Goal: Task Accomplishment & Management: Use online tool/utility

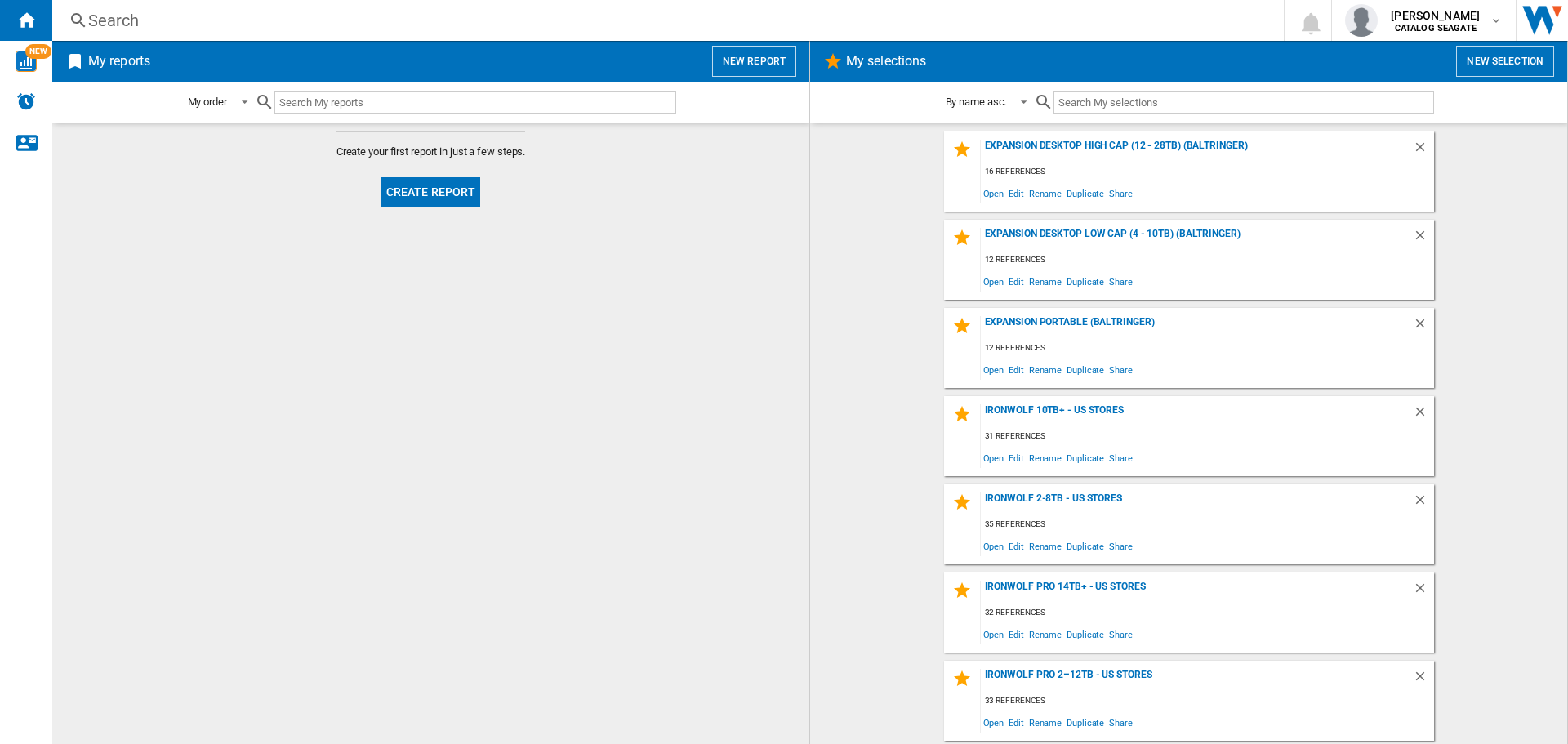
drag, startPoint x: 1091, startPoint y: 327, endPoint x: 769, endPoint y: 422, distance: 335.7
click at [767, 422] on md-content "Create your first report in just a few steps. Create report" at bounding box center [431, 433] width 757 height 621
click at [17, 99] on img "Alerts" at bounding box center [26, 101] width 20 height 20
click at [1001, 409] on div "IronWolf 10TB+ - US Stores" at bounding box center [1197, 415] width 432 height 22
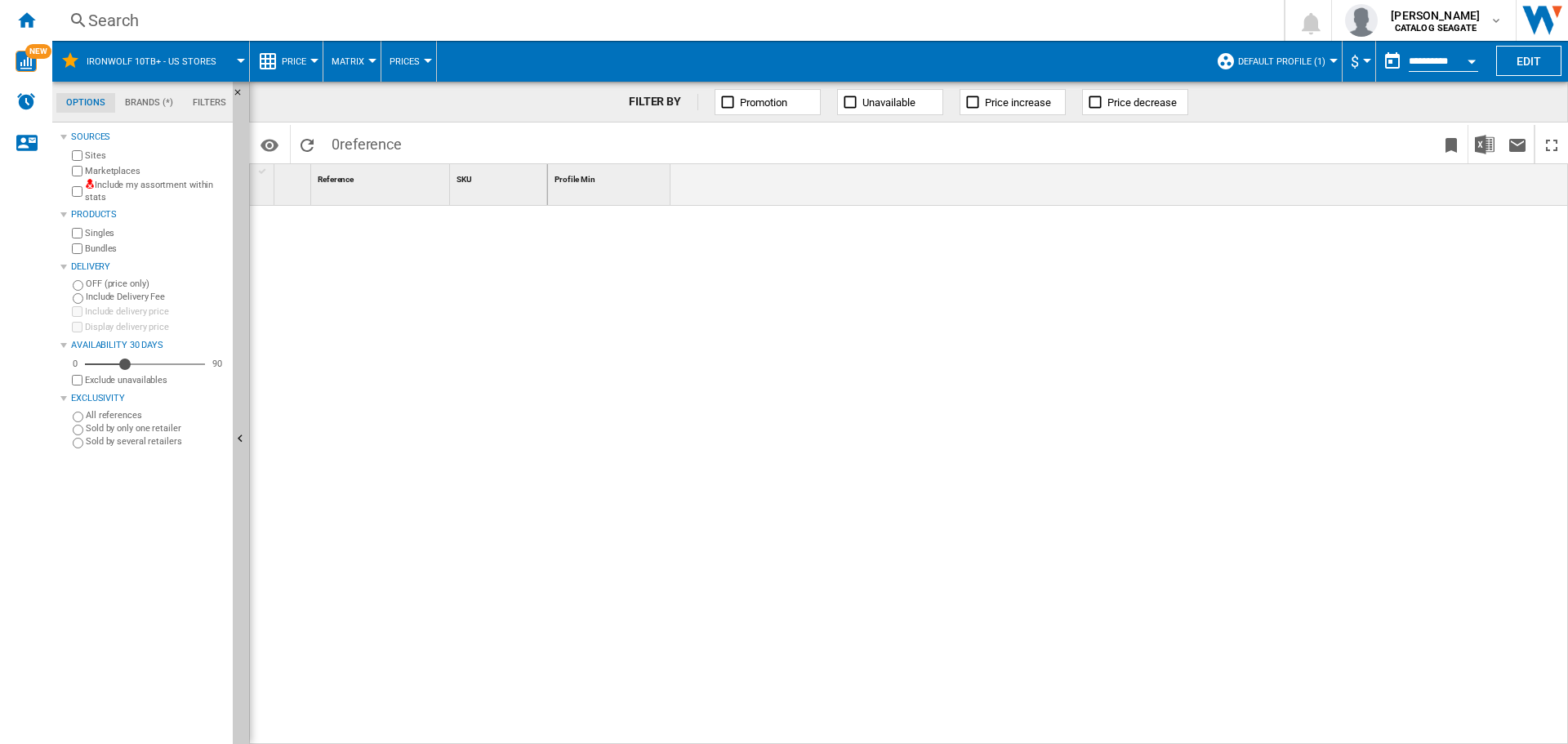
click at [1278, 67] on button "Default profile (1)" at bounding box center [1286, 60] width 96 height 41
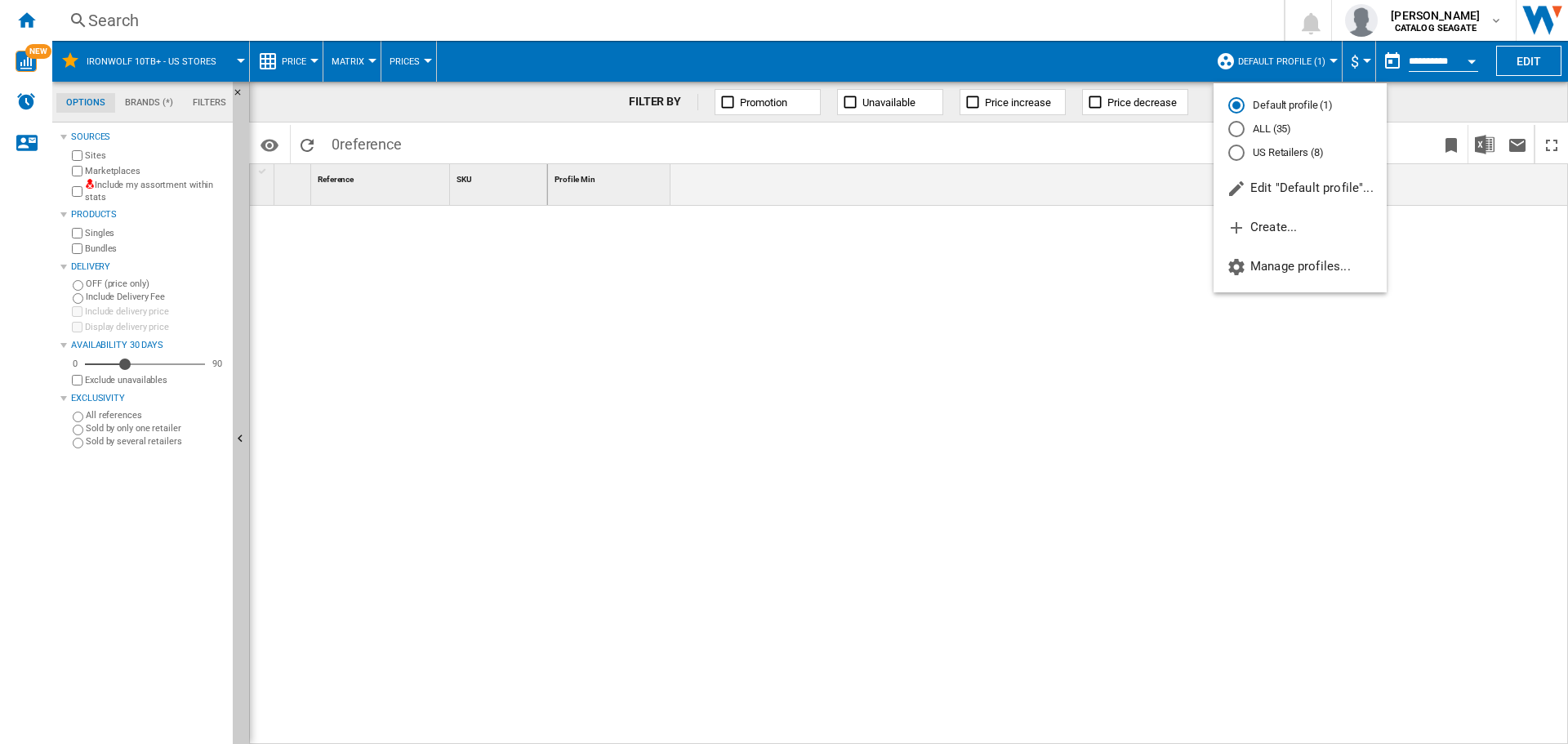
click at [1278, 151] on md-radio-button "US Retailers (8)" at bounding box center [1300, 152] width 144 height 16
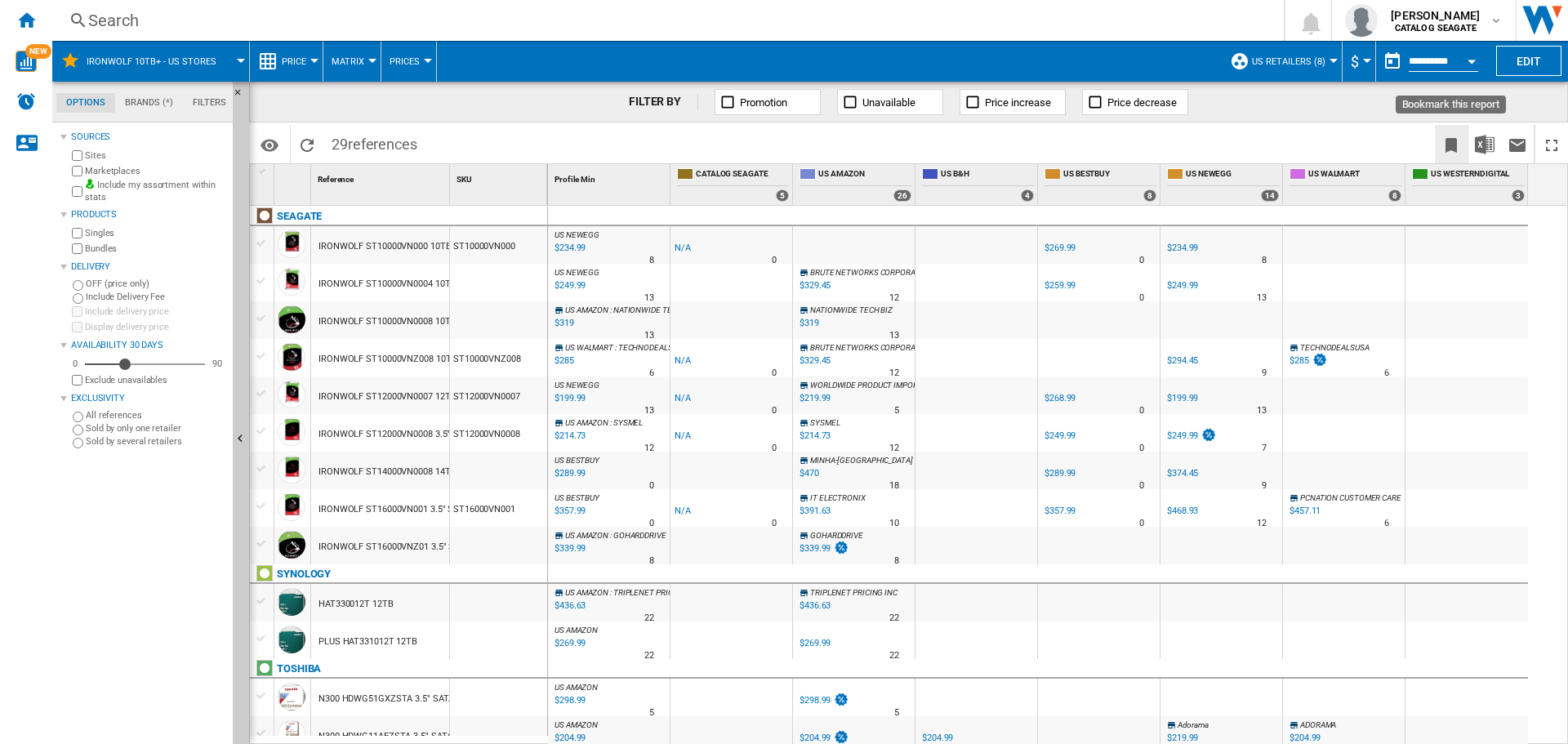
click at [1455, 144] on ng-md-icon "Bookmark this report" at bounding box center [1451, 145] width 20 height 20
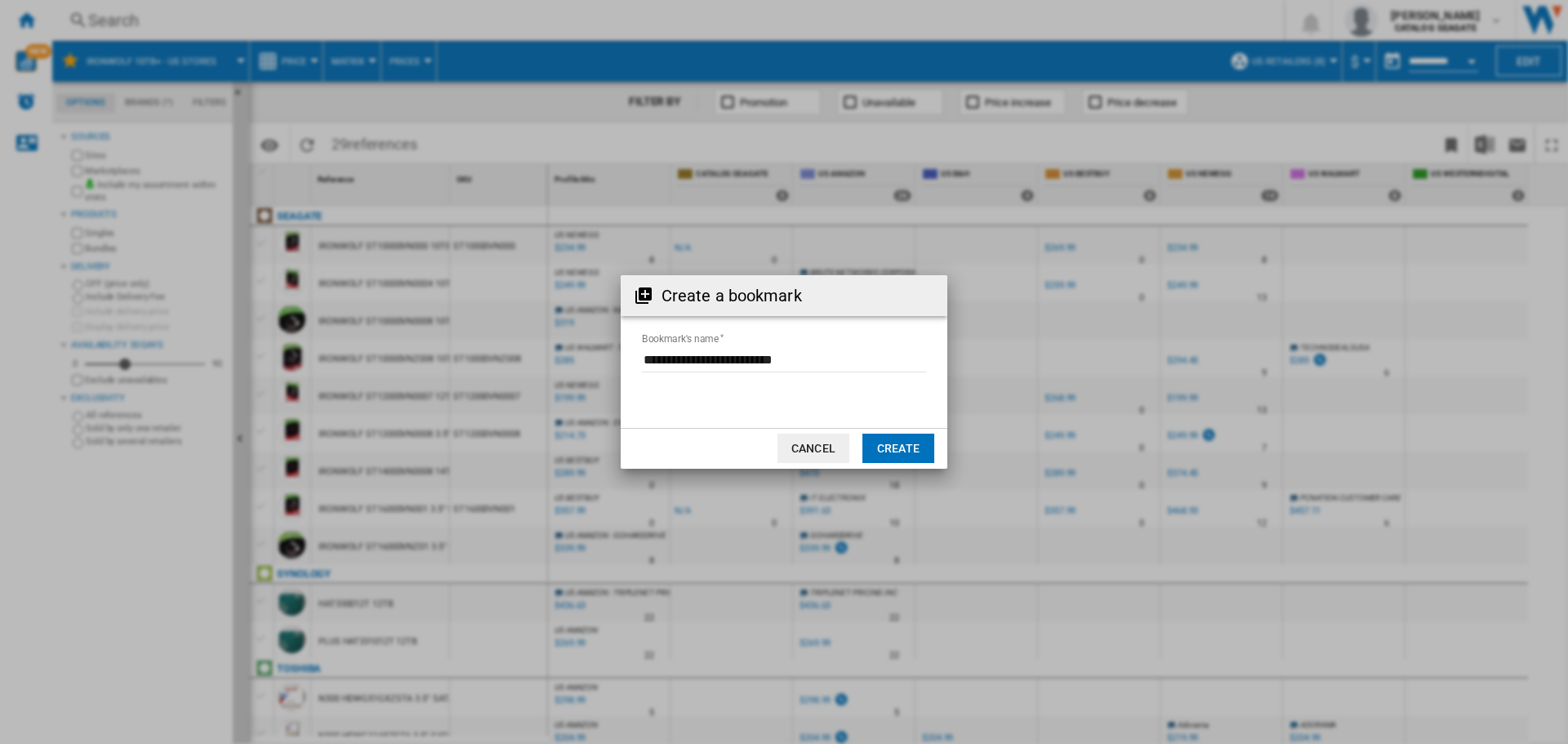
click at [889, 444] on button "Create" at bounding box center [898, 448] width 72 height 30
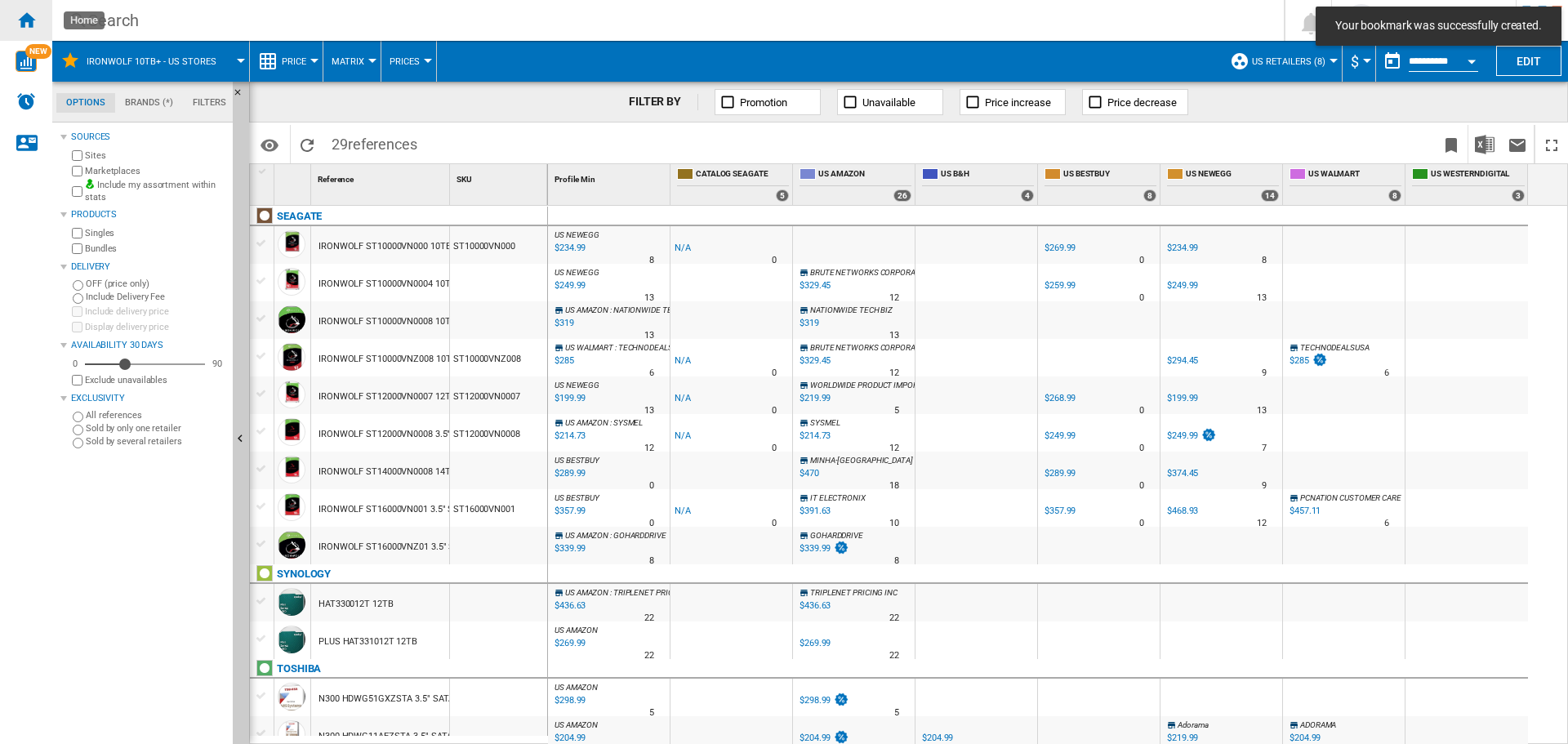
click at [22, 11] on ng-md-icon "Home" at bounding box center [26, 20] width 20 height 20
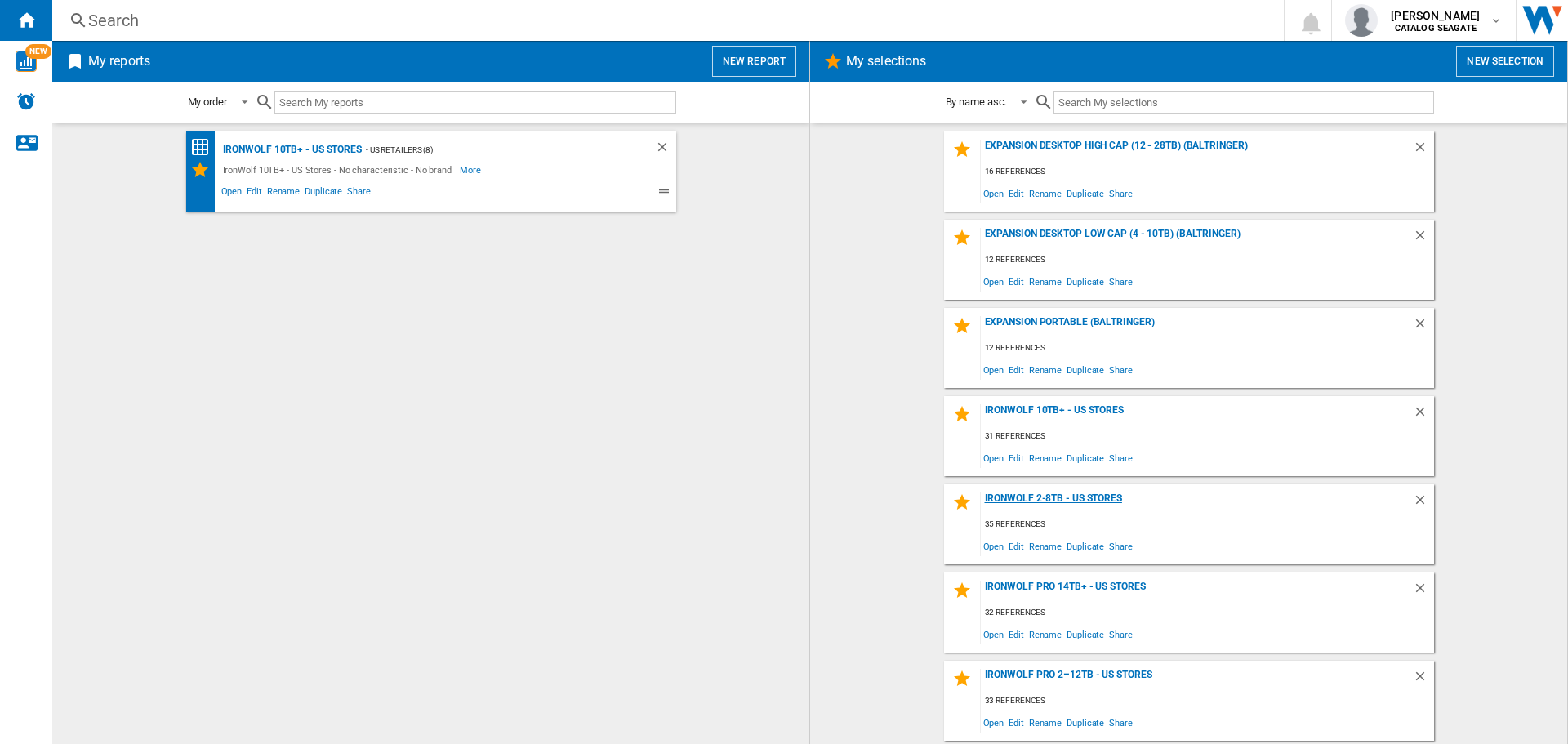
click at [1100, 499] on div "IronWolf 2-8TB - US Stores" at bounding box center [1197, 503] width 432 height 22
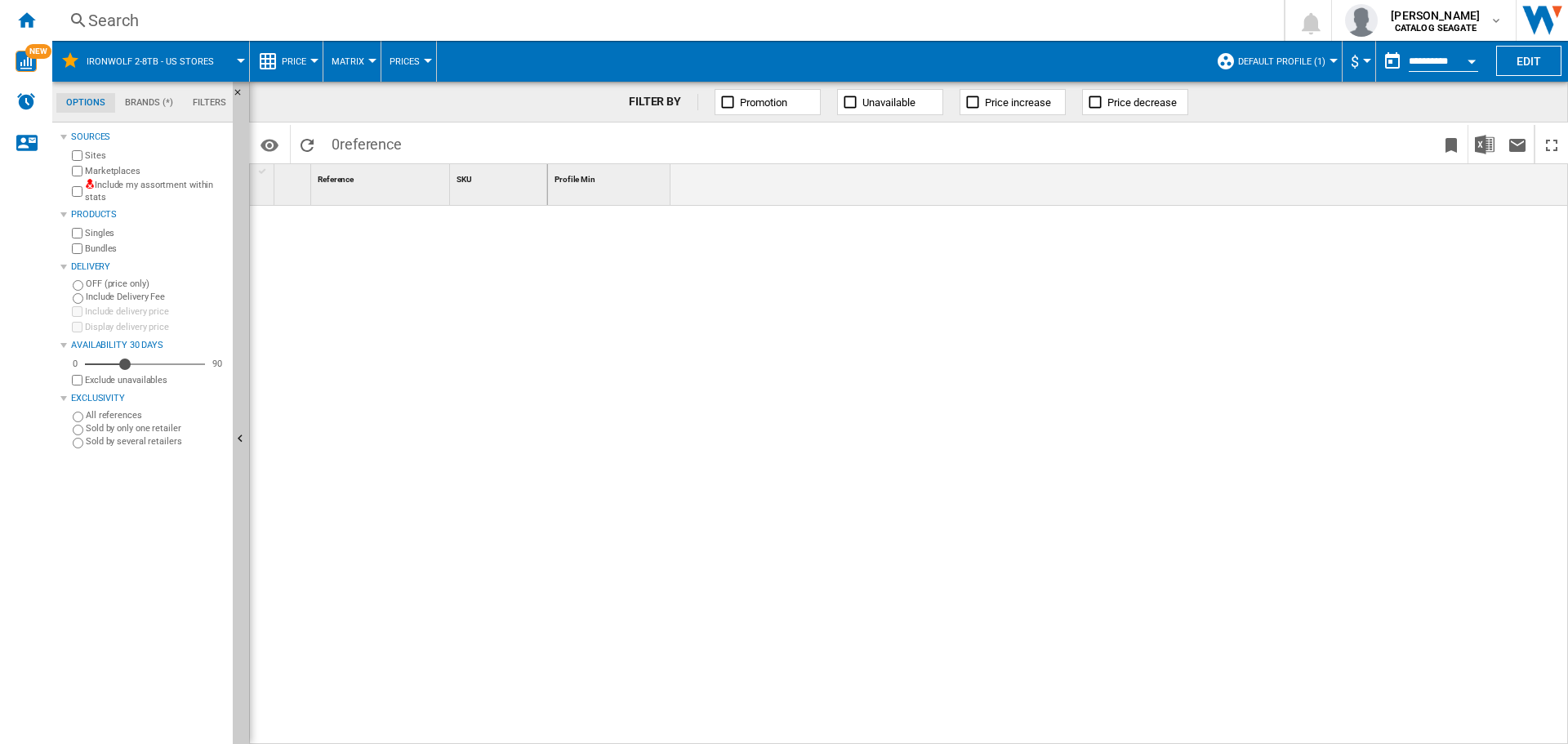
click at [103, 188] on label "Include my assortment within stats" at bounding box center [155, 192] width 142 height 26
click at [1290, 65] on span "Default profile (1)" at bounding box center [1282, 61] width 87 height 11
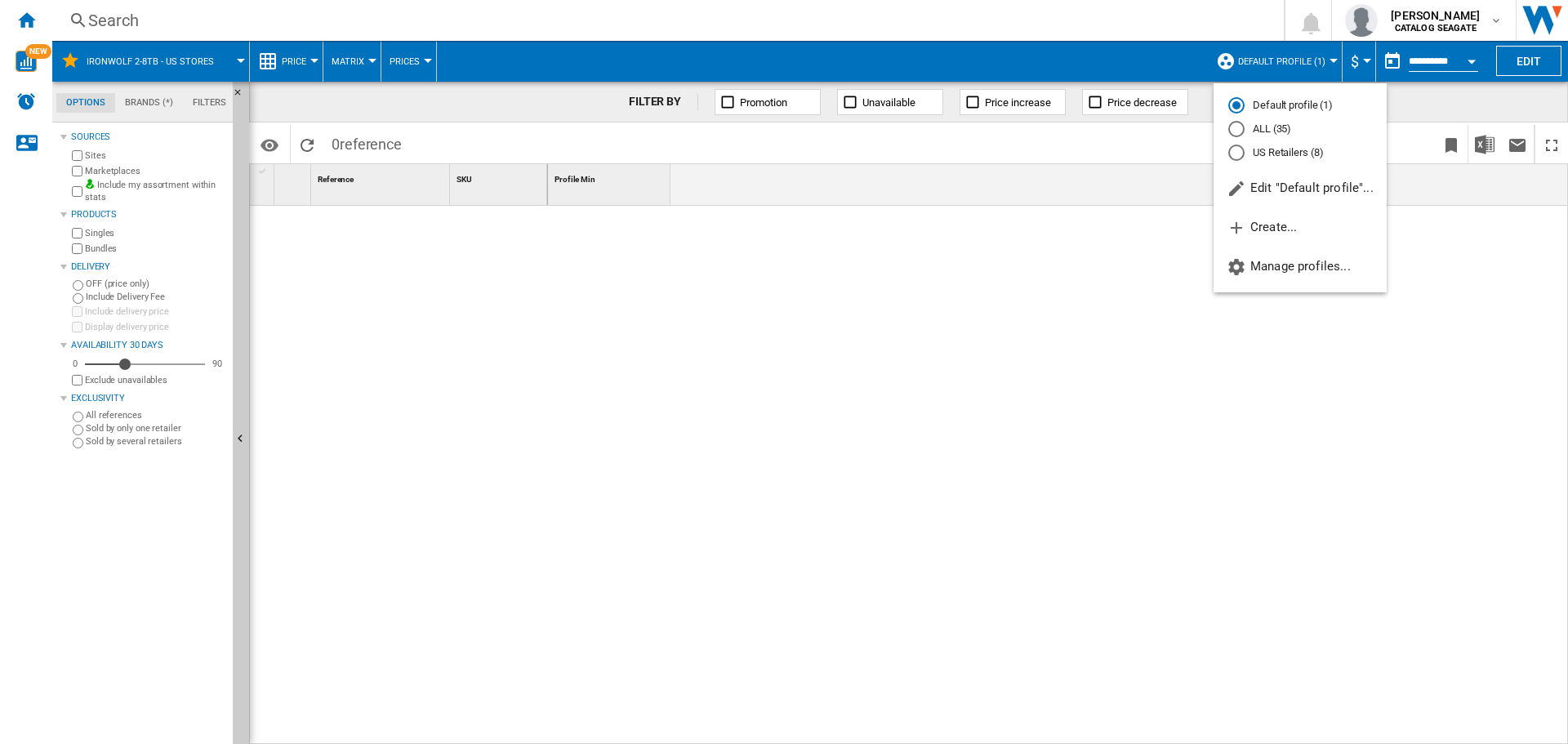
click at [1291, 150] on md-radio-button "US Retailers (8)" at bounding box center [1300, 152] width 144 height 16
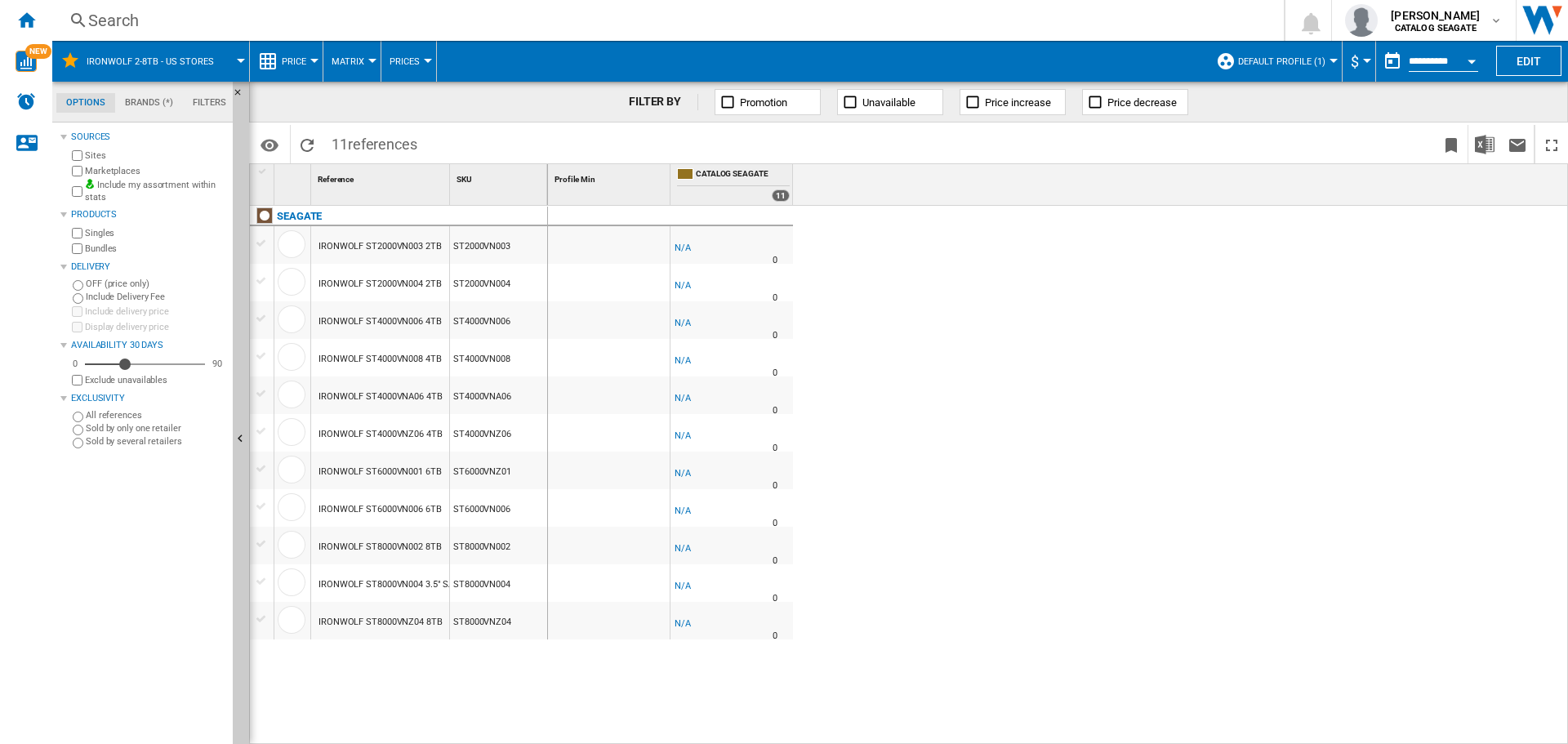
click at [1307, 69] on button "Default profile (1)" at bounding box center [1286, 60] width 96 height 41
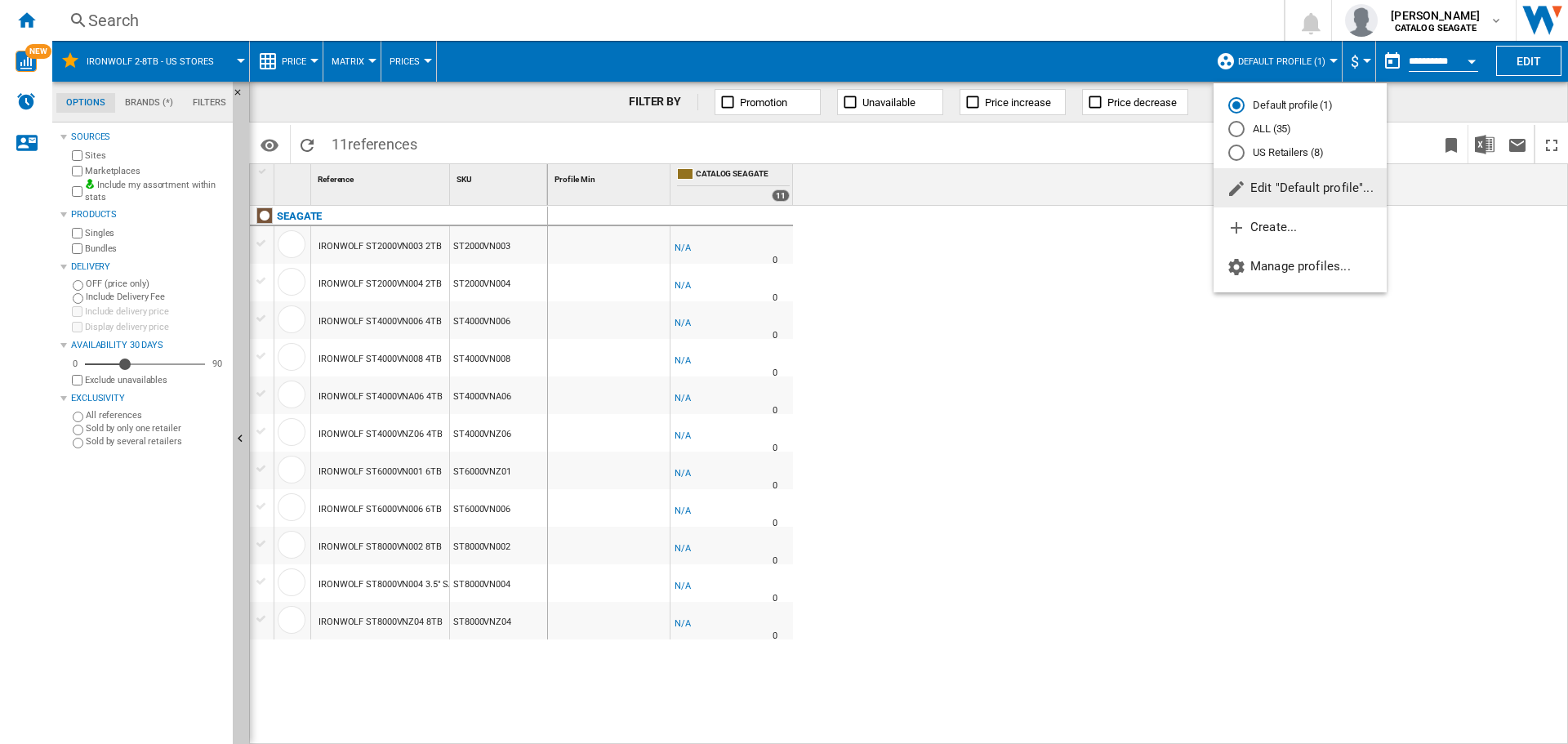
click at [1279, 146] on md-radio-button "US Retailers (8)" at bounding box center [1300, 152] width 144 height 16
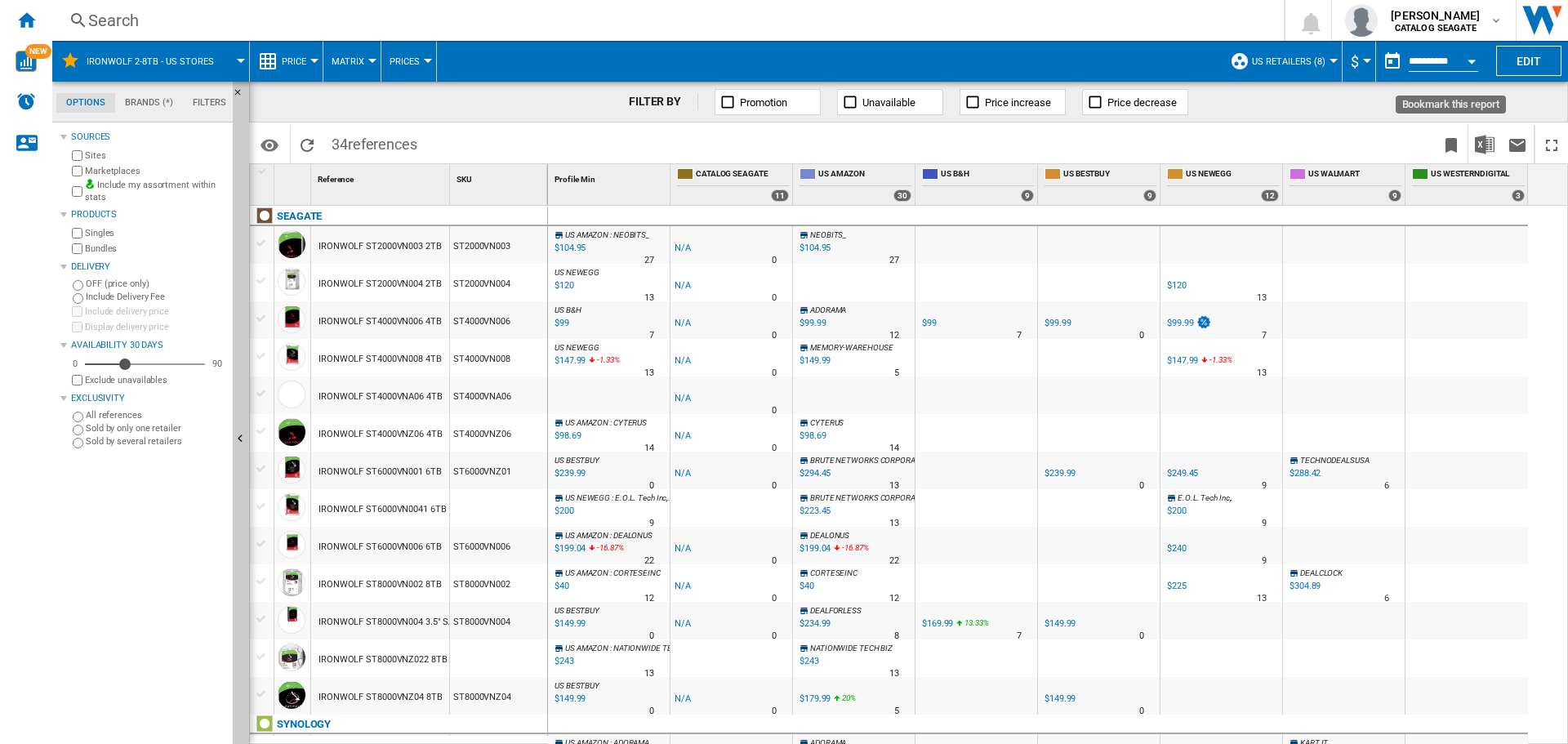
click at [1449, 152] on ng-md-icon "Bookmark this report" at bounding box center [1451, 145] width 20 height 20
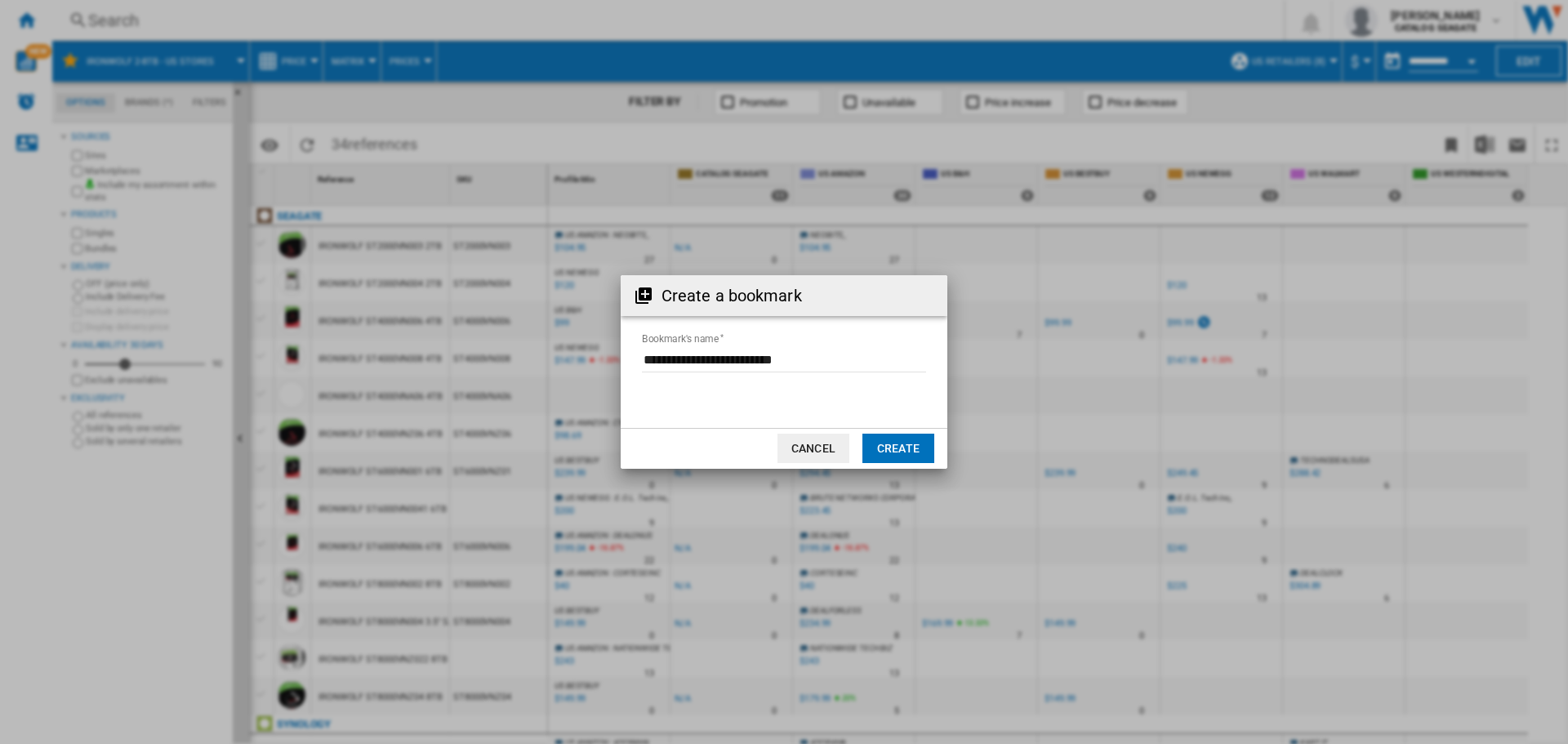
click at [919, 440] on button "Create" at bounding box center [898, 448] width 72 height 30
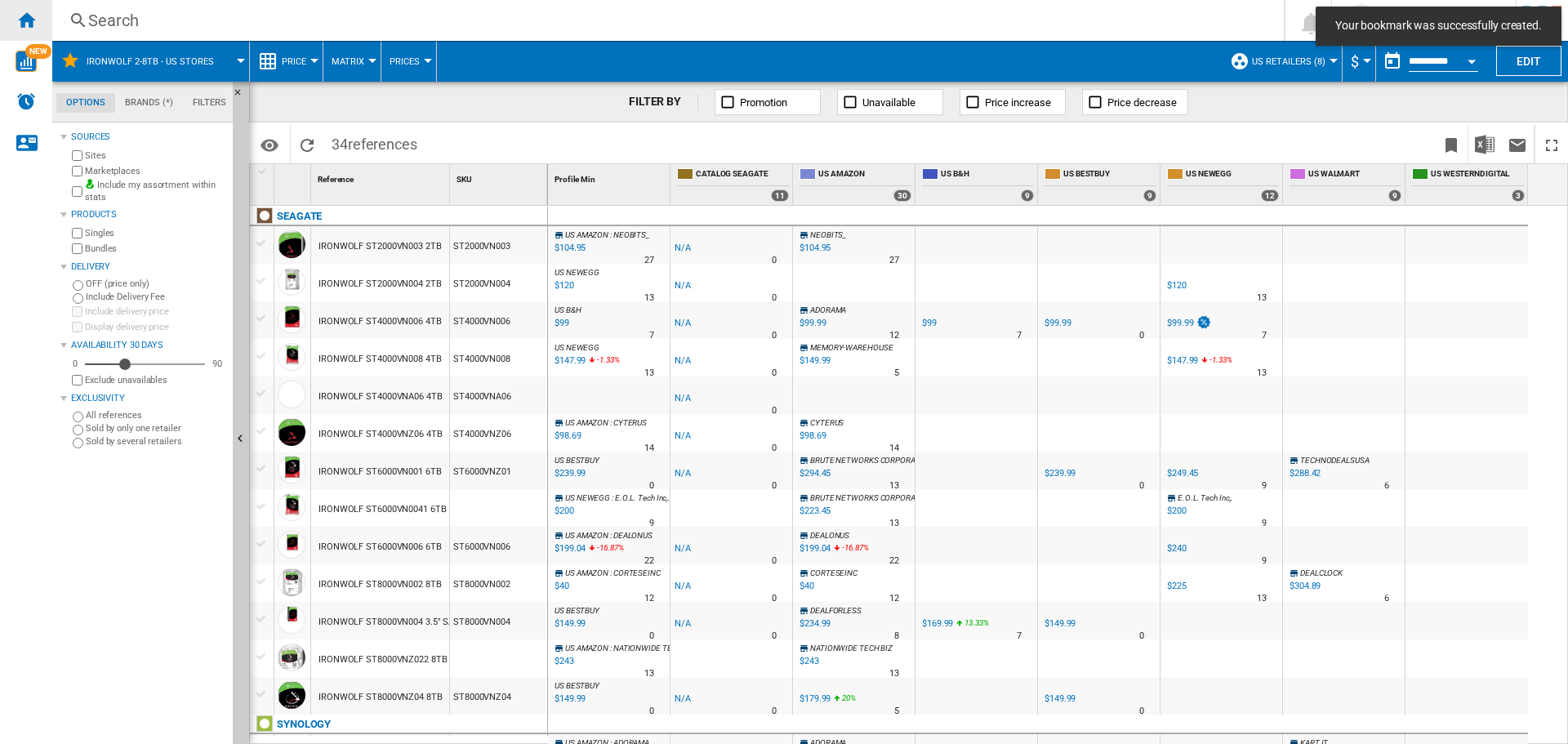
click at [18, 22] on ng-md-icon "Home" at bounding box center [26, 20] width 20 height 20
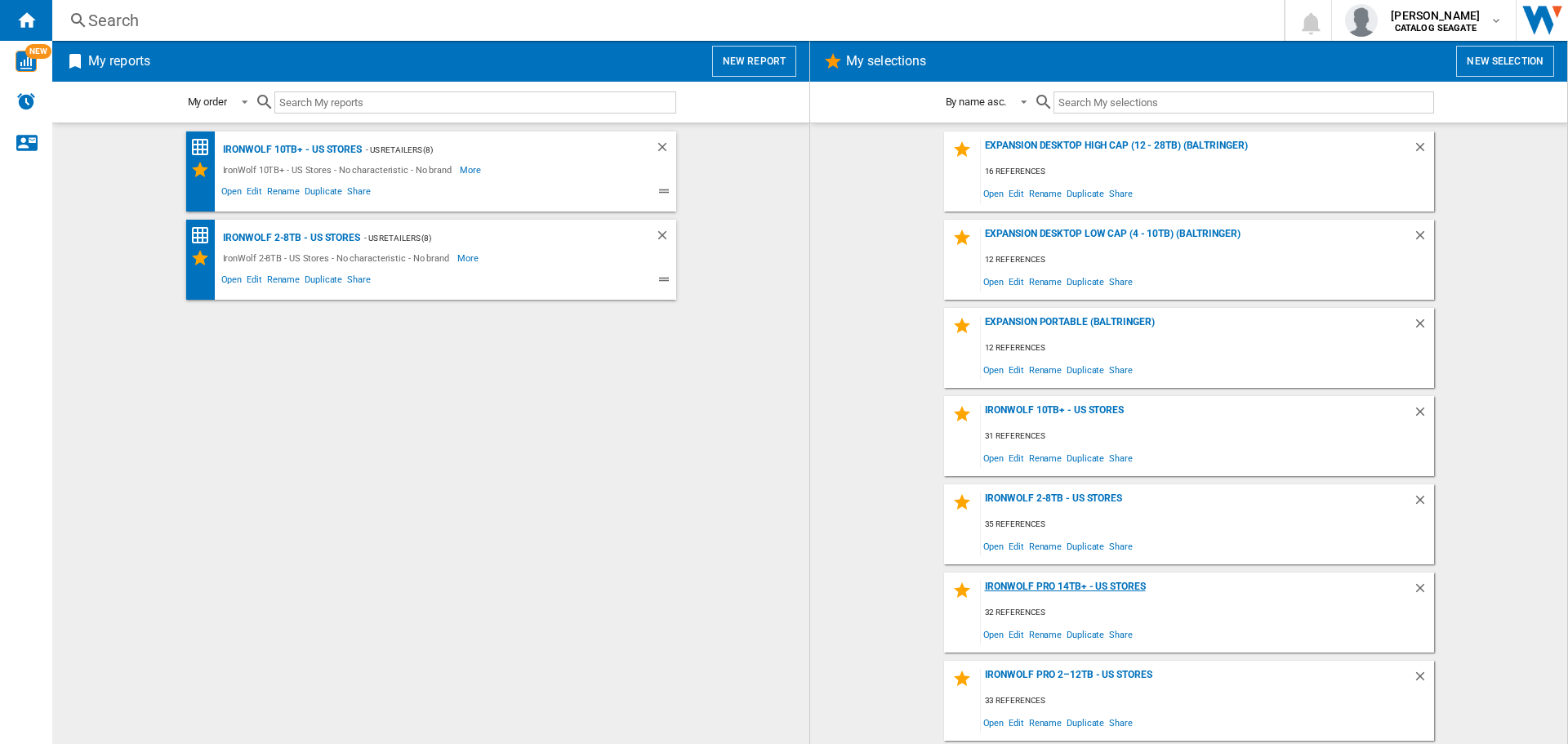
click at [1098, 585] on div "IronWolf Pro 14TB+ - US Stores" at bounding box center [1197, 592] width 432 height 22
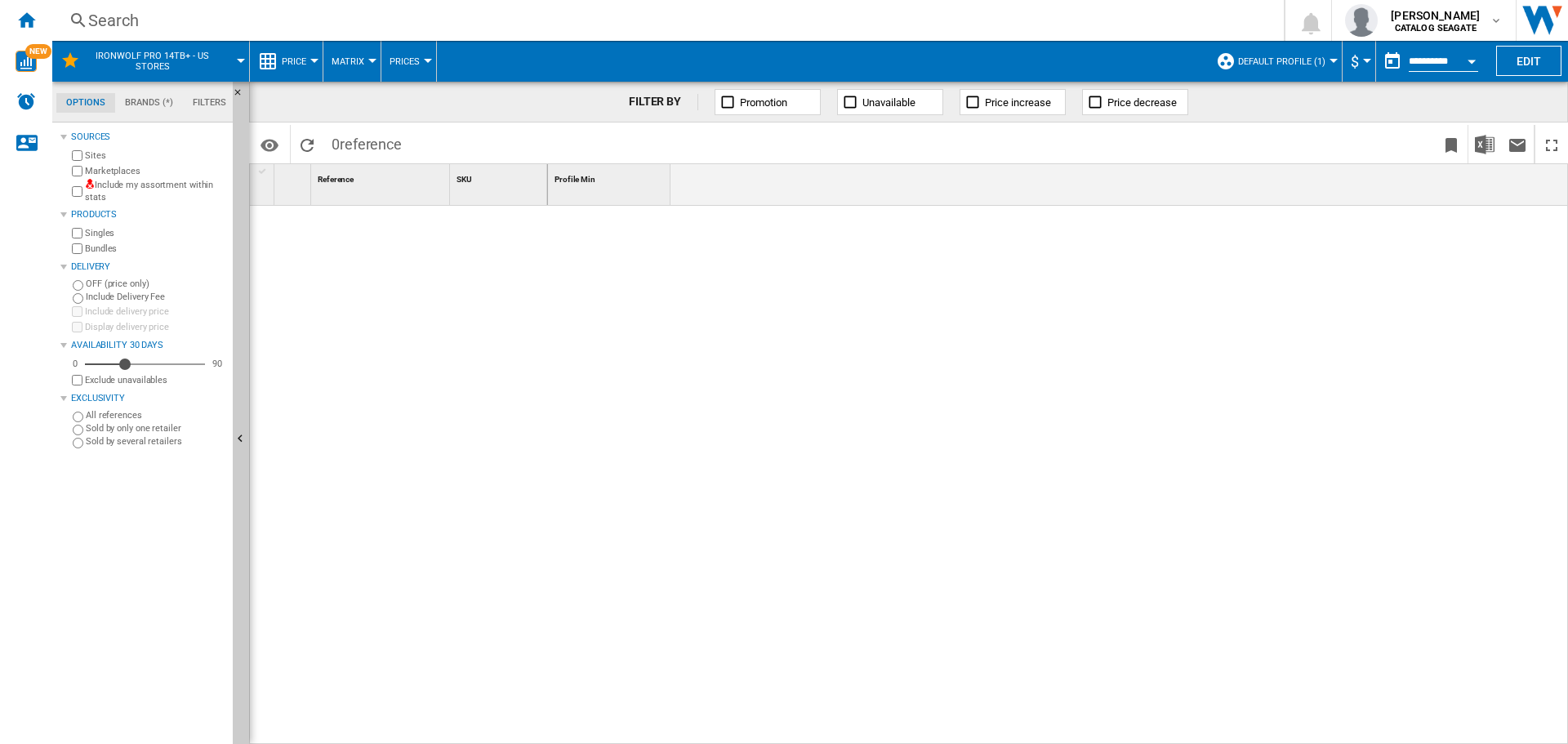
click at [105, 186] on label "Include my assortment within stats" at bounding box center [155, 192] width 142 height 26
click at [1304, 61] on span "Default profile (1)" at bounding box center [1282, 61] width 87 height 11
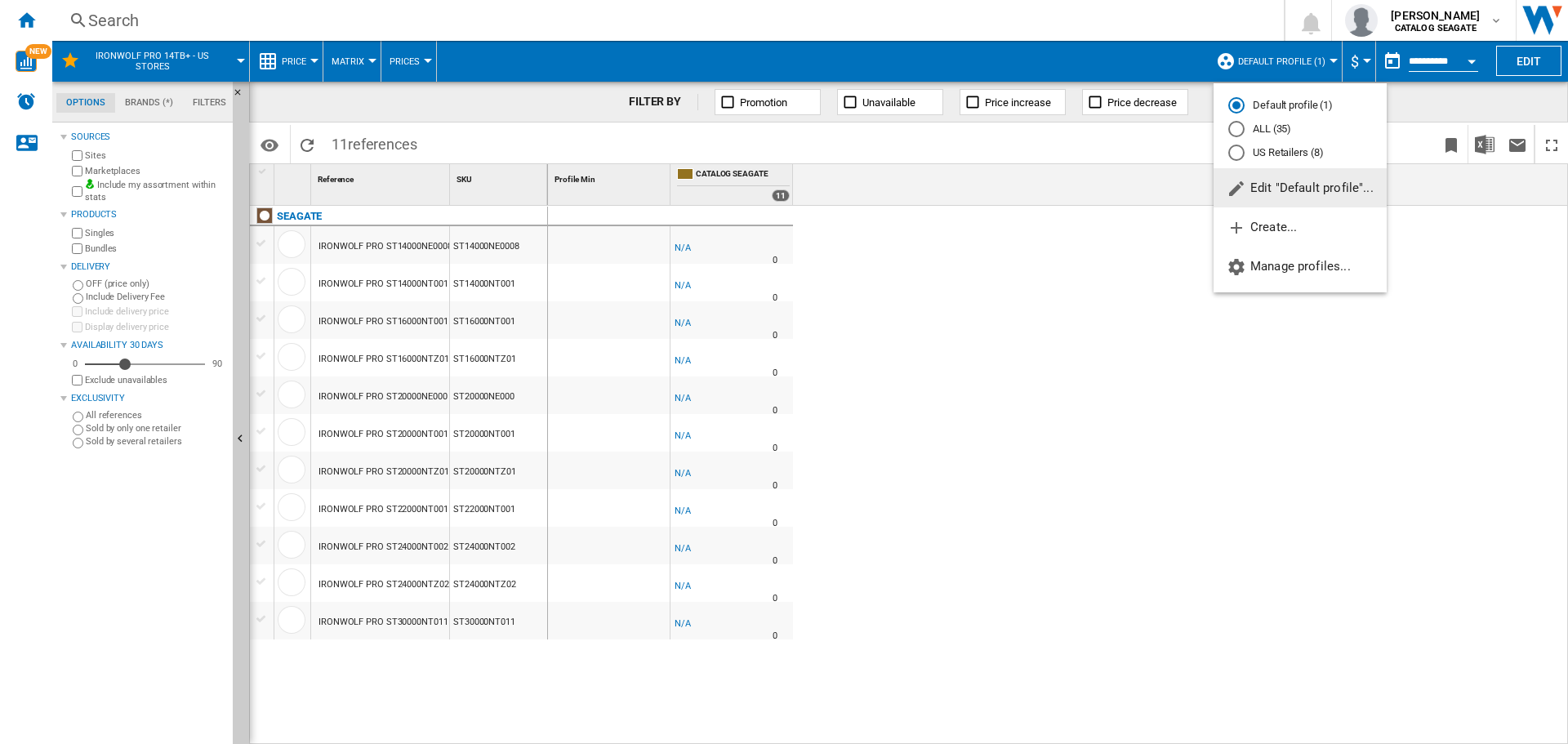
click at [1281, 150] on md-radio-button "US Retailers (8)" at bounding box center [1300, 152] width 144 height 16
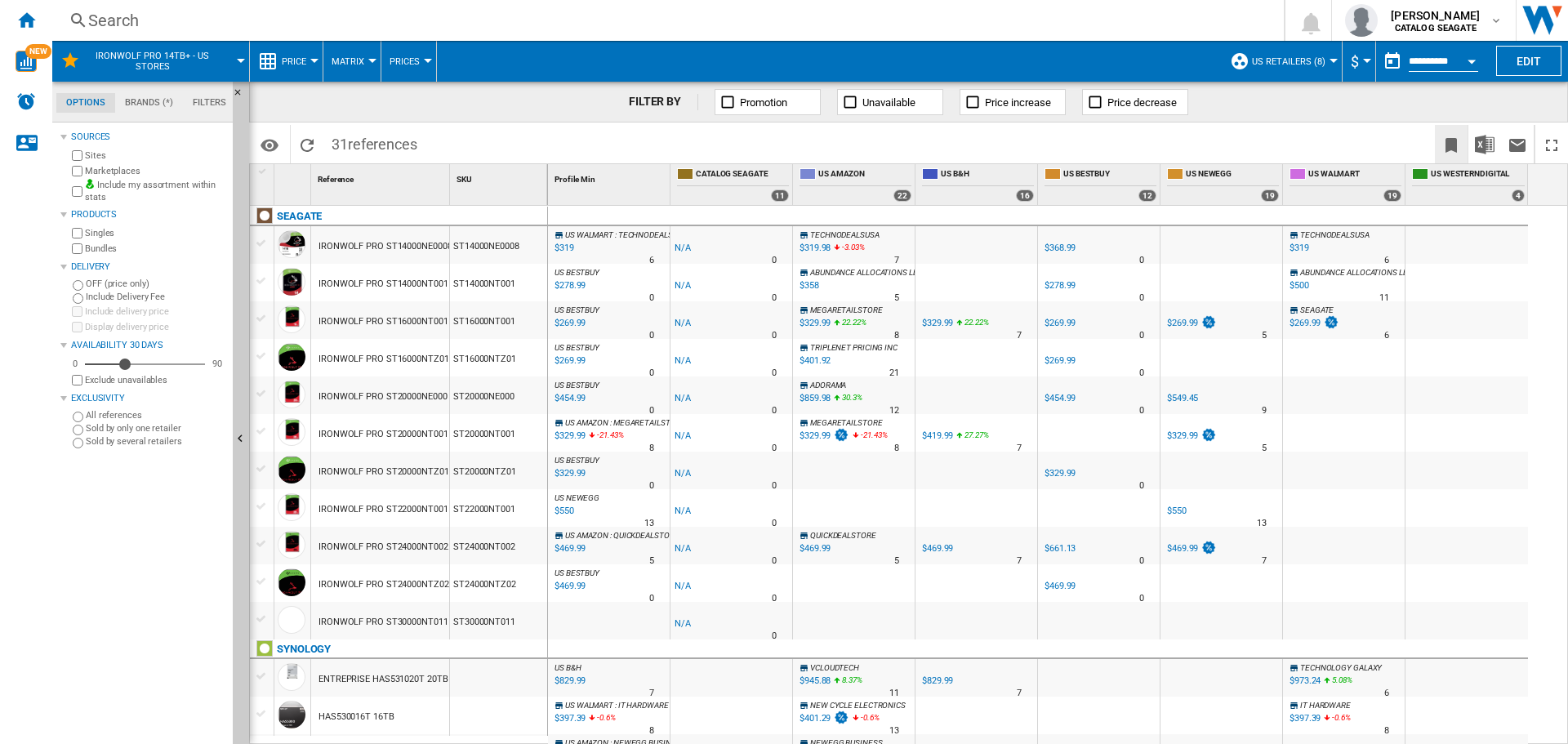
click at [1445, 141] on ng-md-icon "Bookmark this report" at bounding box center [1451, 145] width 20 height 20
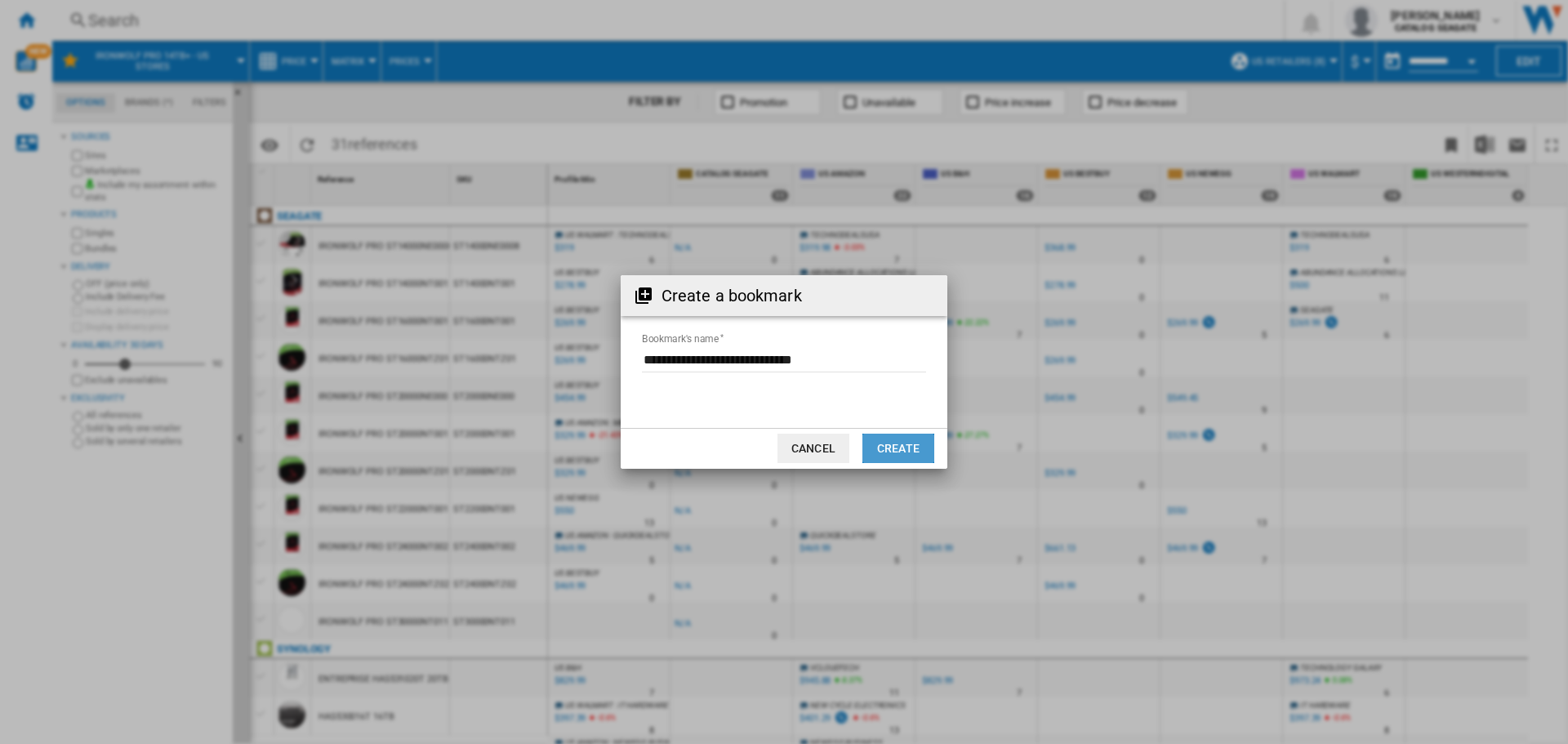
click at [915, 436] on button "Create" at bounding box center [898, 448] width 72 height 30
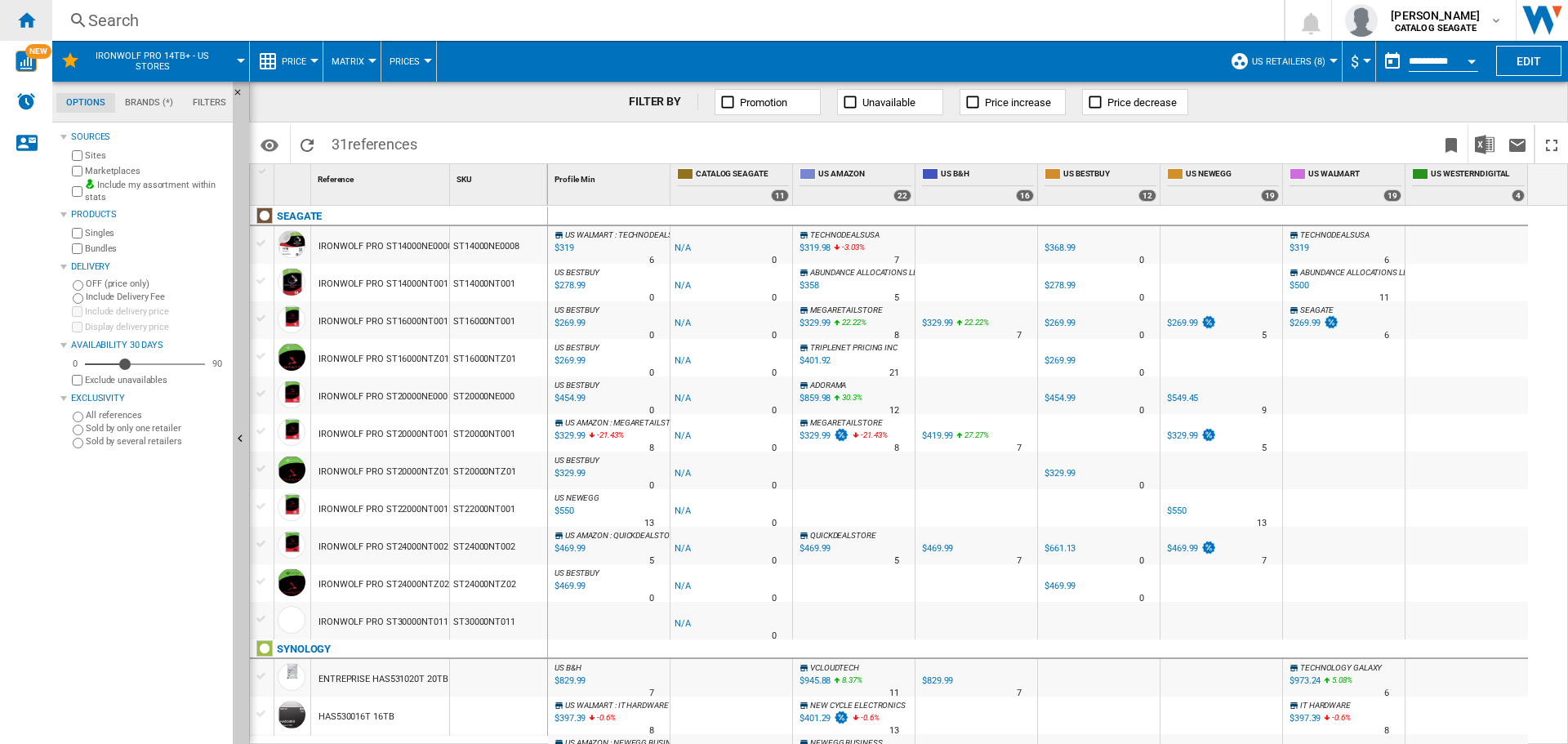
click at [19, 16] on ng-md-icon "Home" at bounding box center [26, 20] width 20 height 20
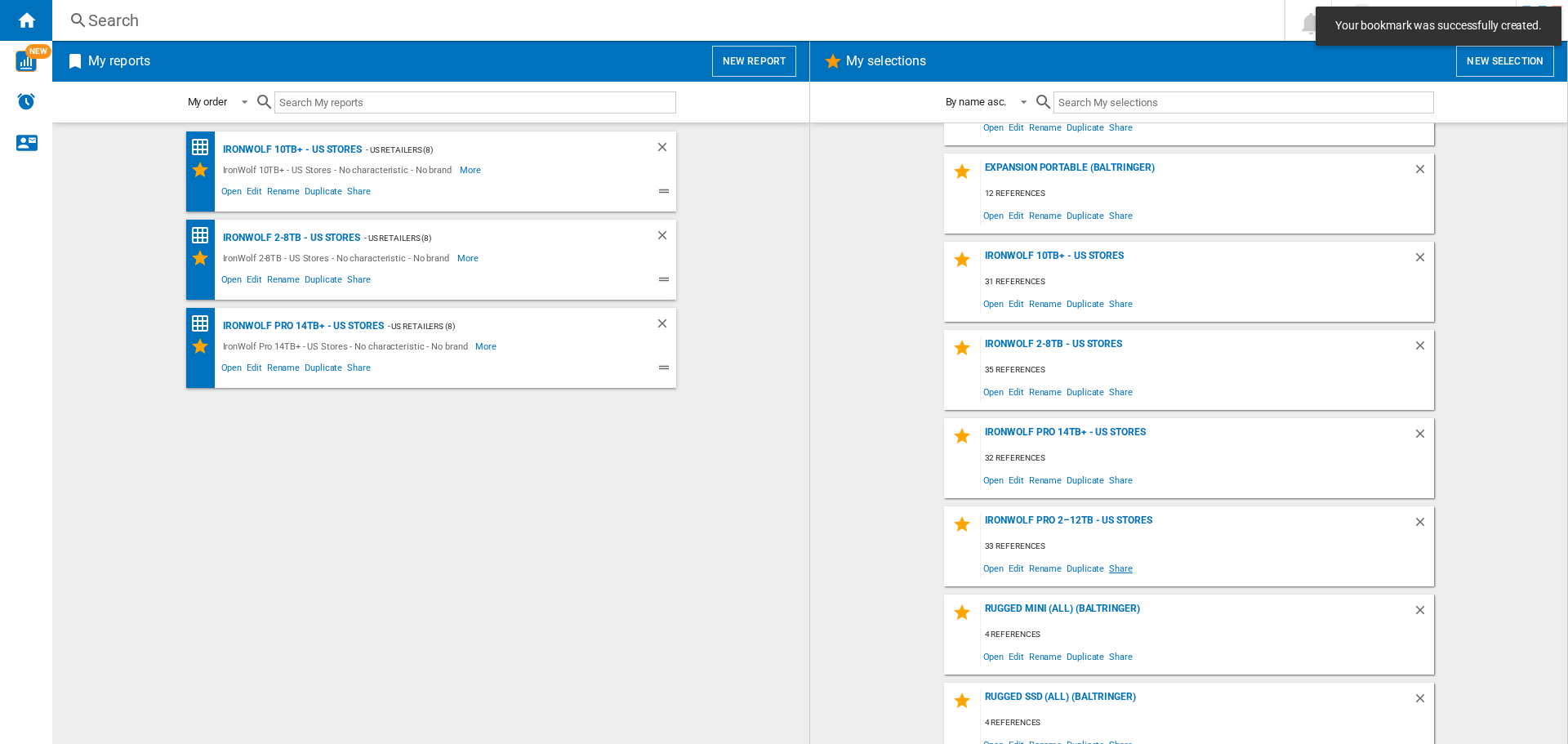
scroll to position [163, 0]
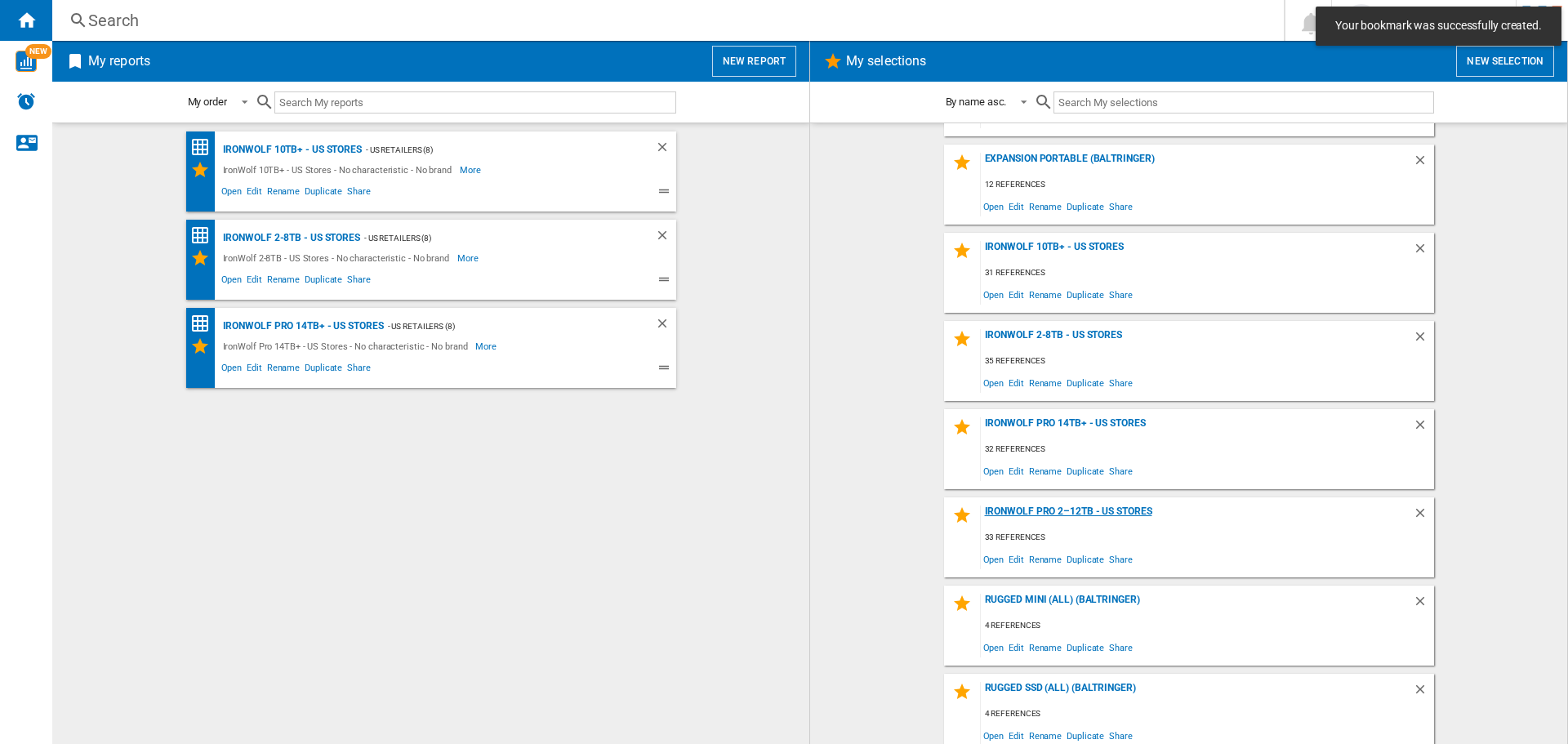
click at [1115, 516] on div "IronWolf Pro 2–12TB - US Stores" at bounding box center [1197, 516] width 432 height 22
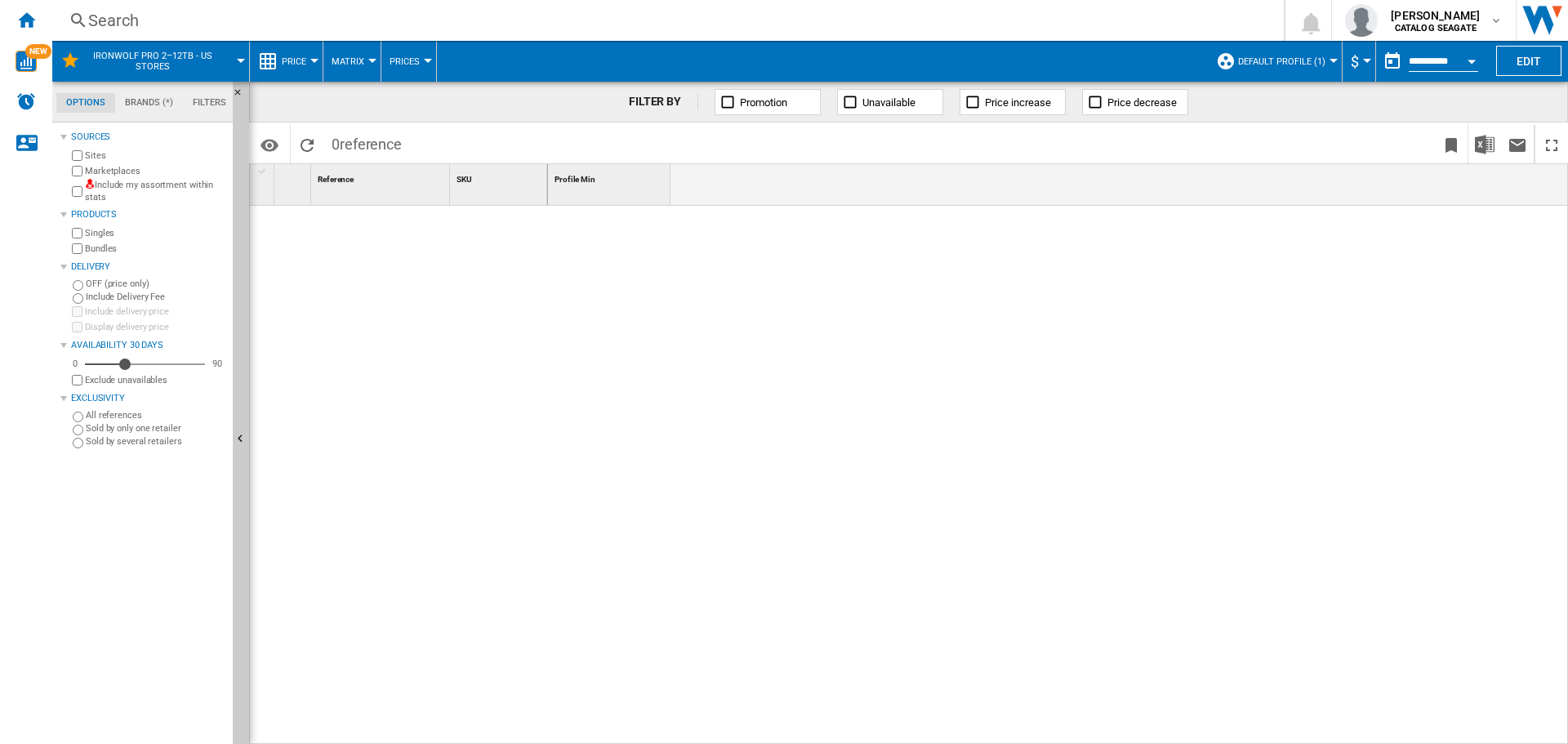
click at [108, 180] on label "Include my assortment within stats" at bounding box center [155, 192] width 142 height 26
click at [1299, 60] on span "Default profile (1)" at bounding box center [1282, 61] width 87 height 11
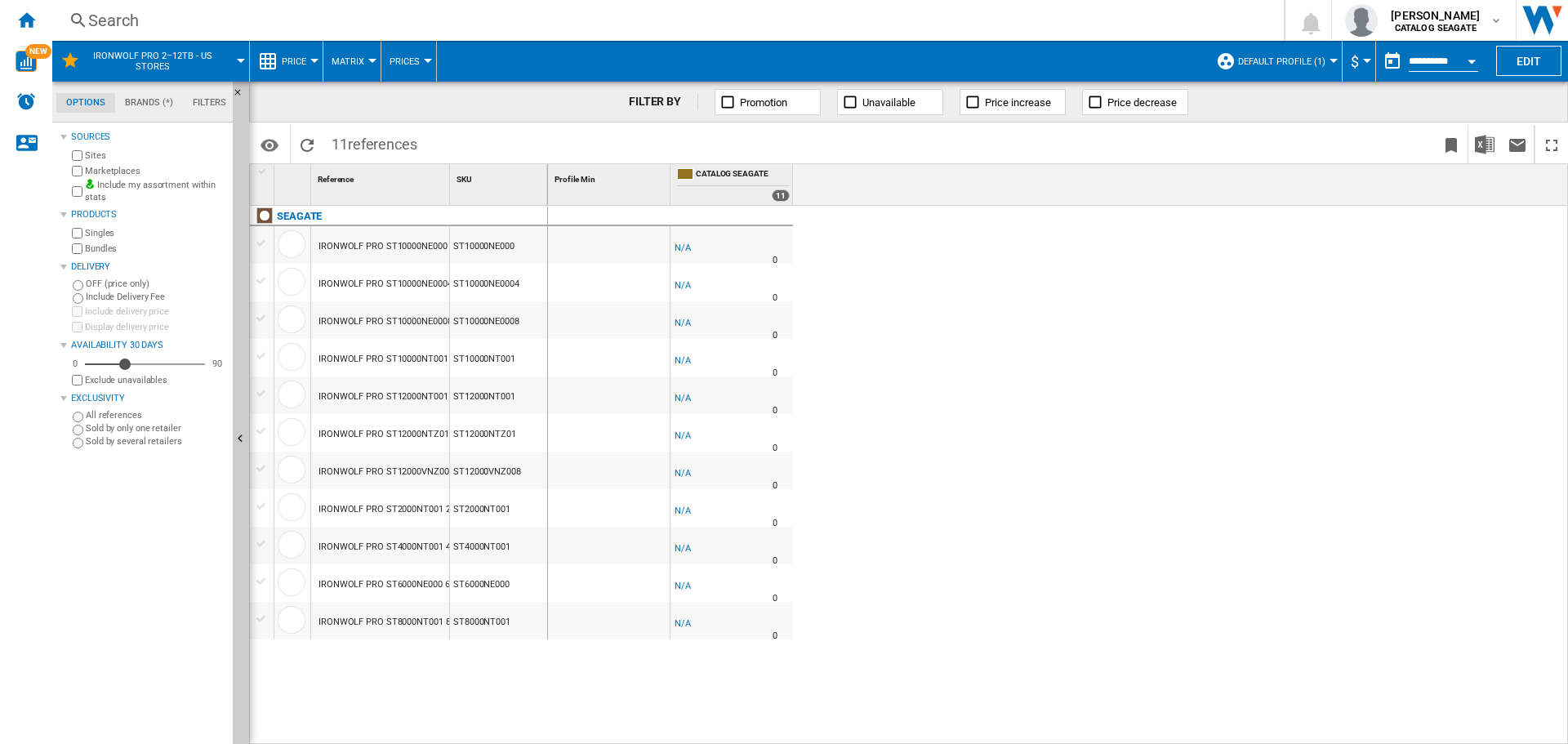
click at [1287, 50] on button "Default profile (1)" at bounding box center [1286, 60] width 96 height 41
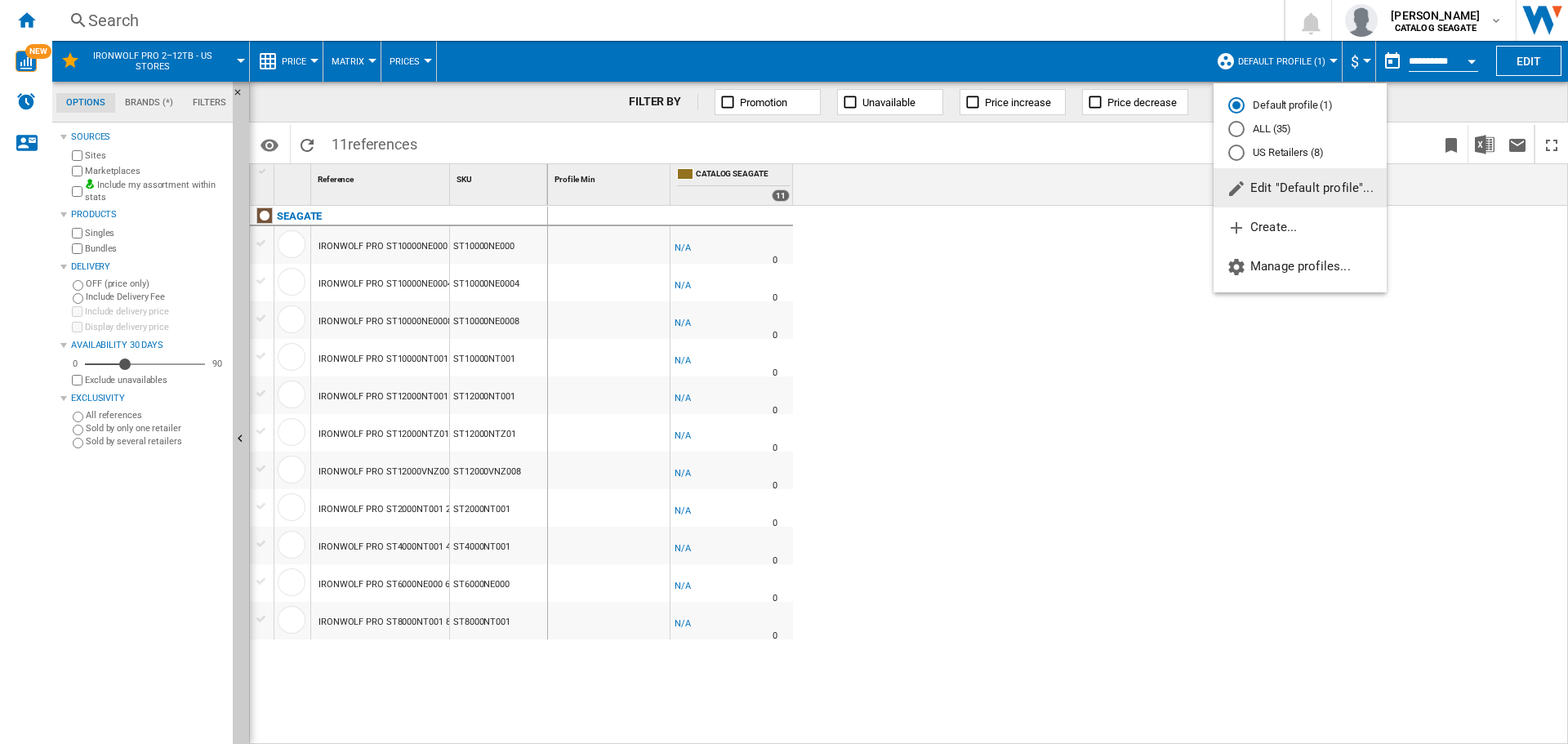
click at [1274, 150] on md-radio-button "US Retailers (8)" at bounding box center [1300, 152] width 144 height 16
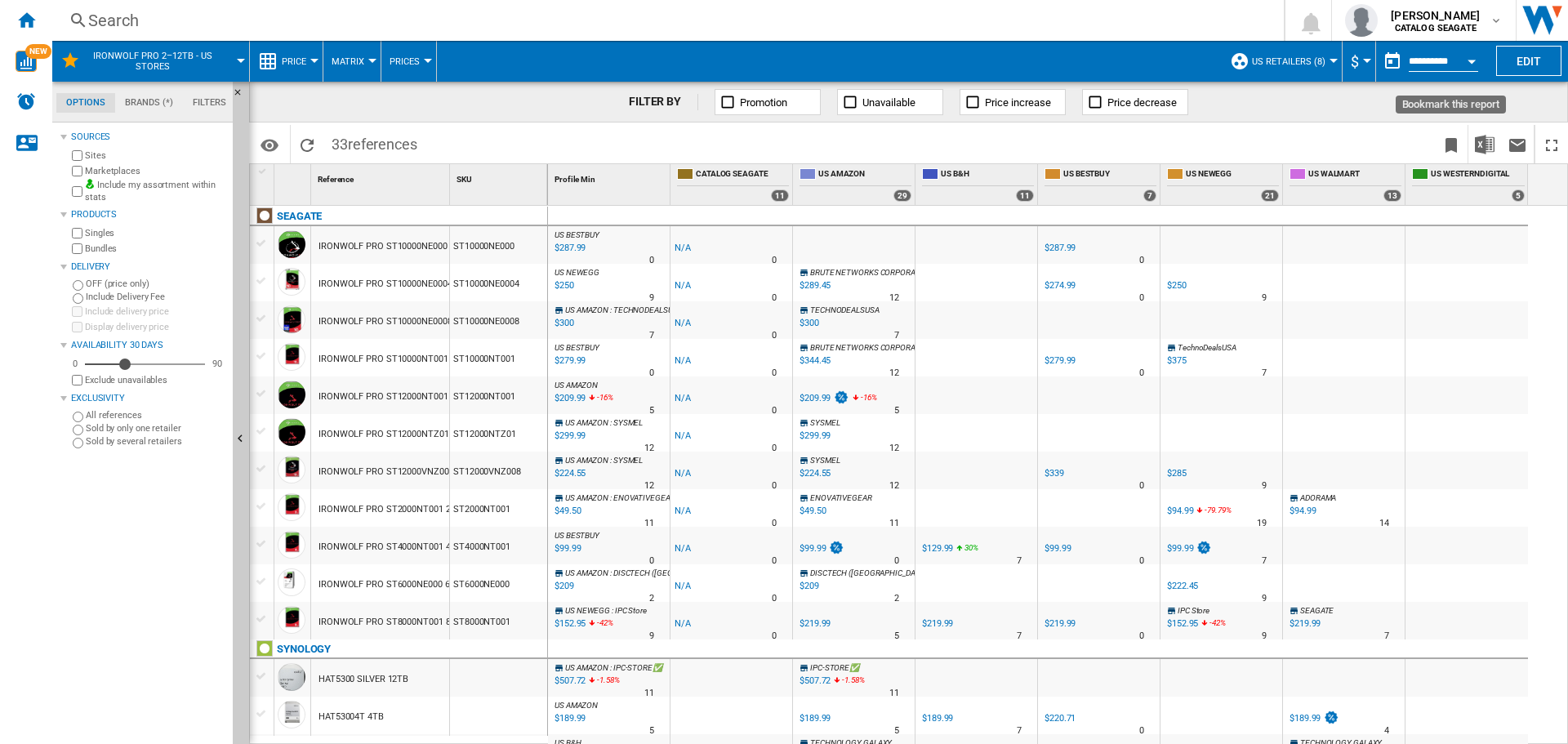
click at [1446, 141] on ng-md-icon "Bookmark this report" at bounding box center [1451, 145] width 20 height 20
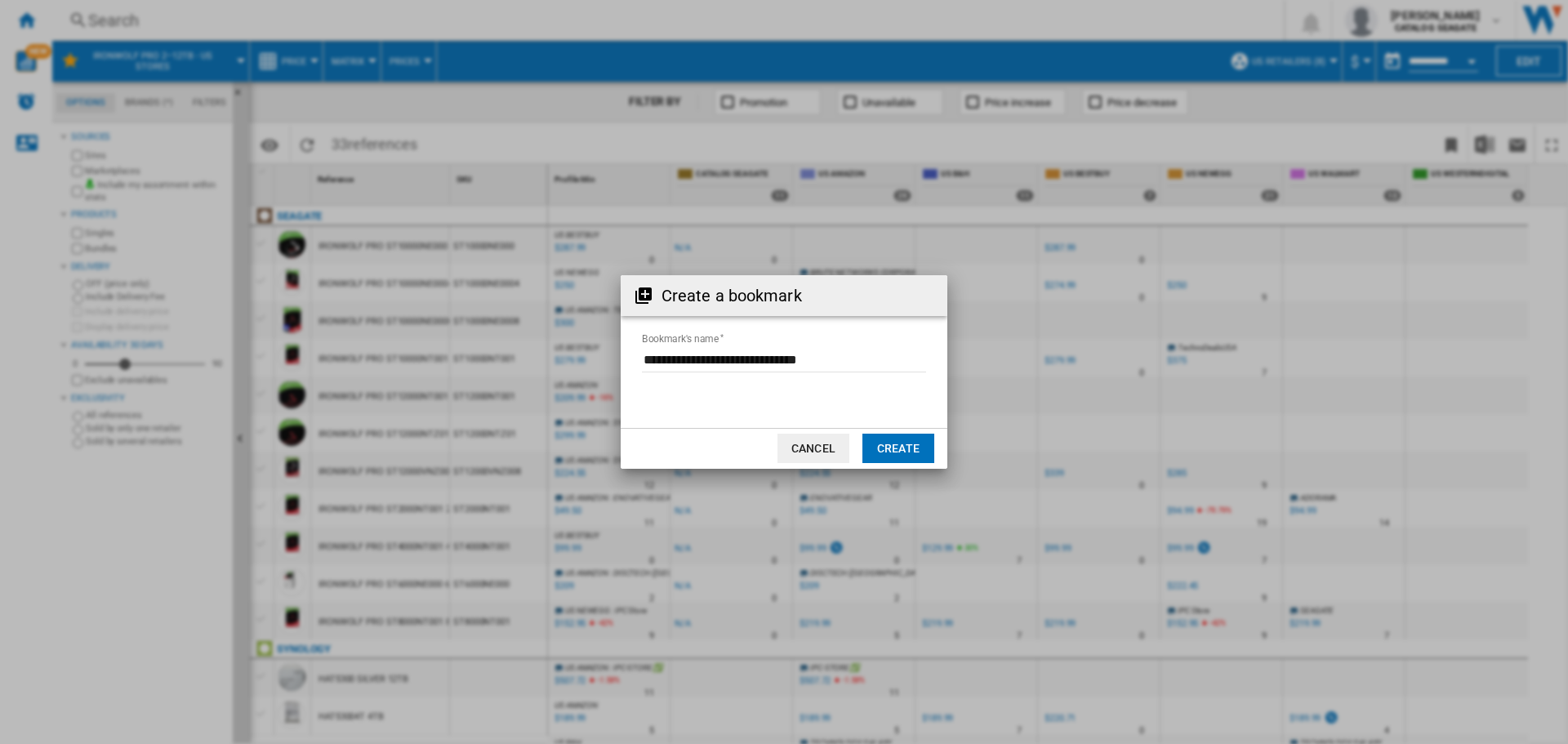
click at [886, 450] on button "Create" at bounding box center [898, 448] width 72 height 30
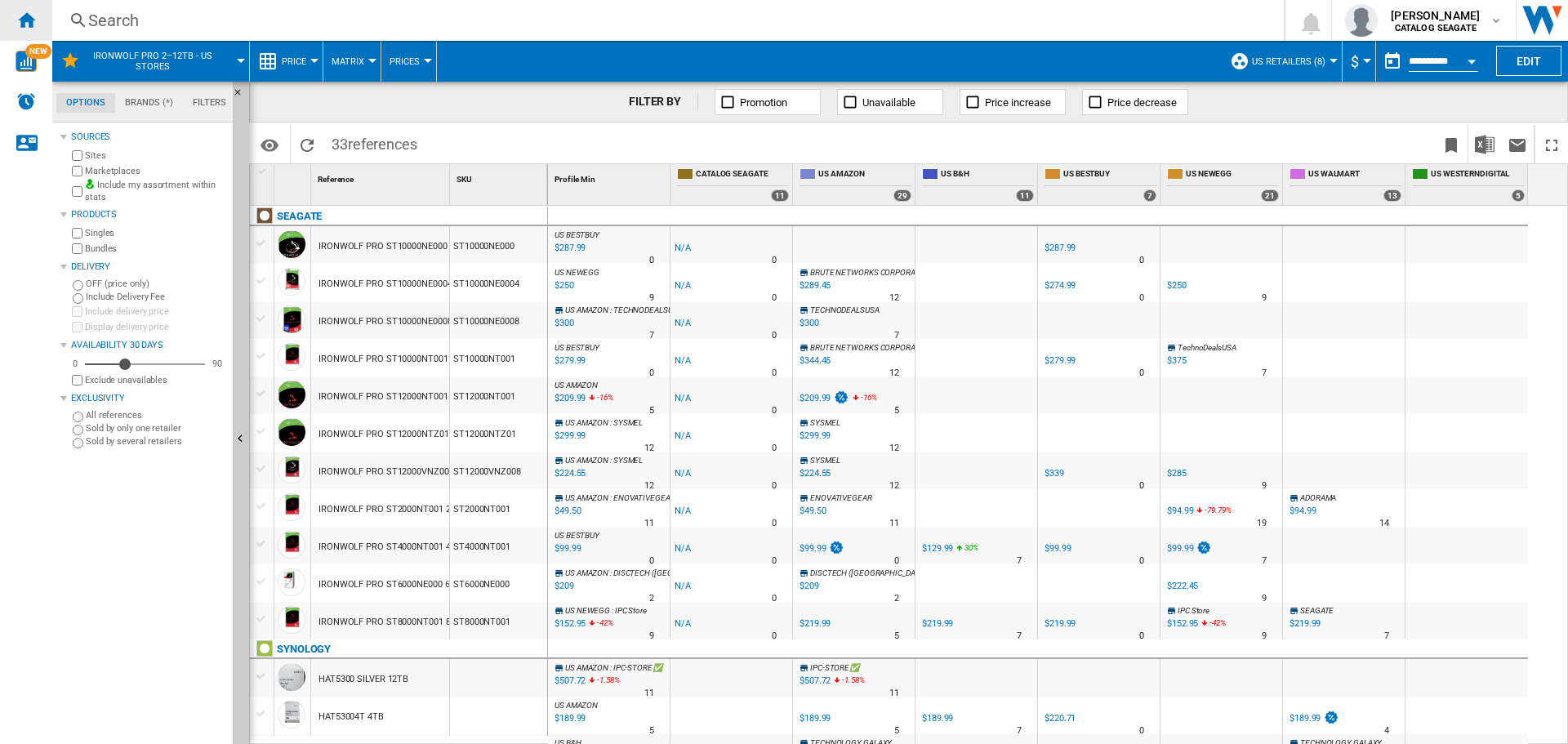
click at [42, 19] on div "Home" at bounding box center [26, 20] width 52 height 41
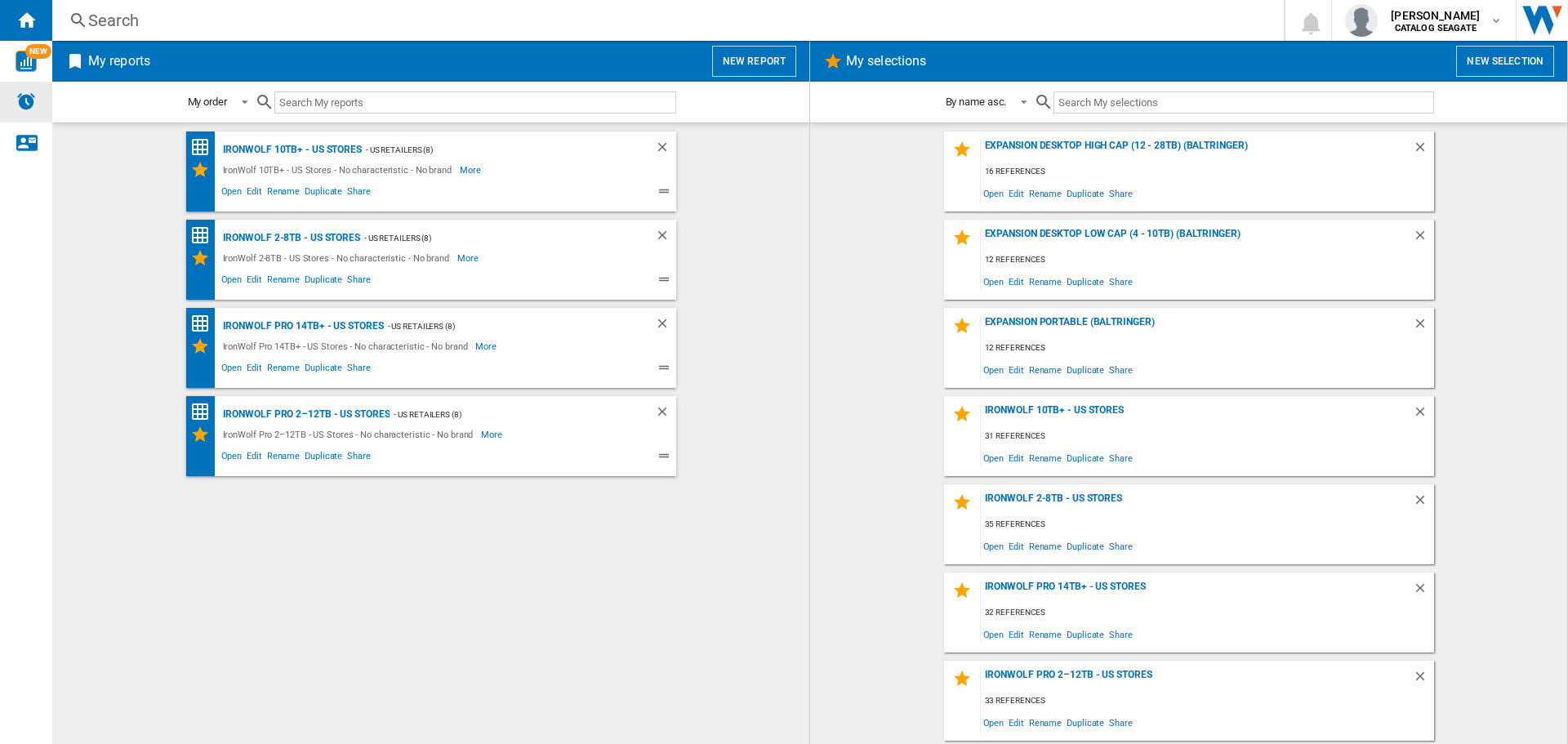
click at [32, 111] on div "Alerts" at bounding box center [26, 101] width 52 height 41
